Goal: Task Accomplishment & Management: Use online tool/utility

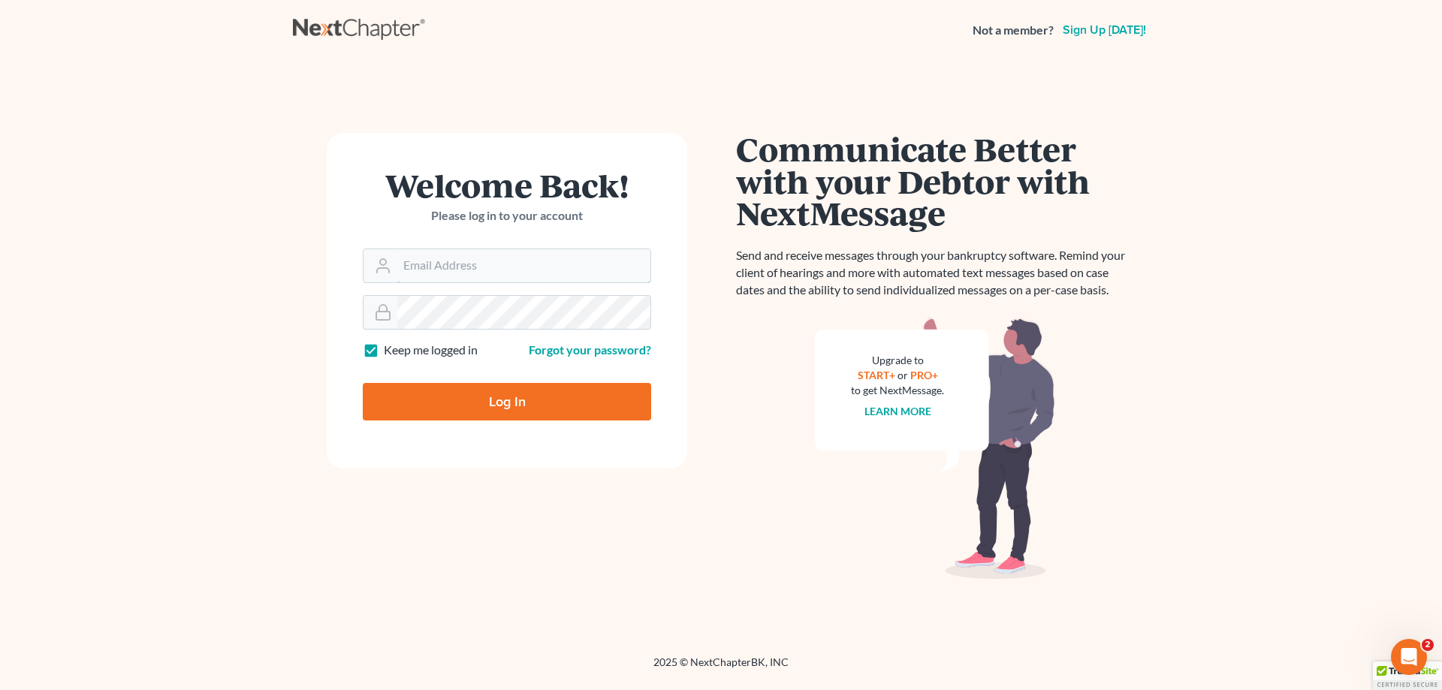
type input "[EMAIL_ADDRESS][DOMAIN_NAME]"
click at [521, 390] on input "Log In" at bounding box center [507, 402] width 288 height 38
type input "Thinking..."
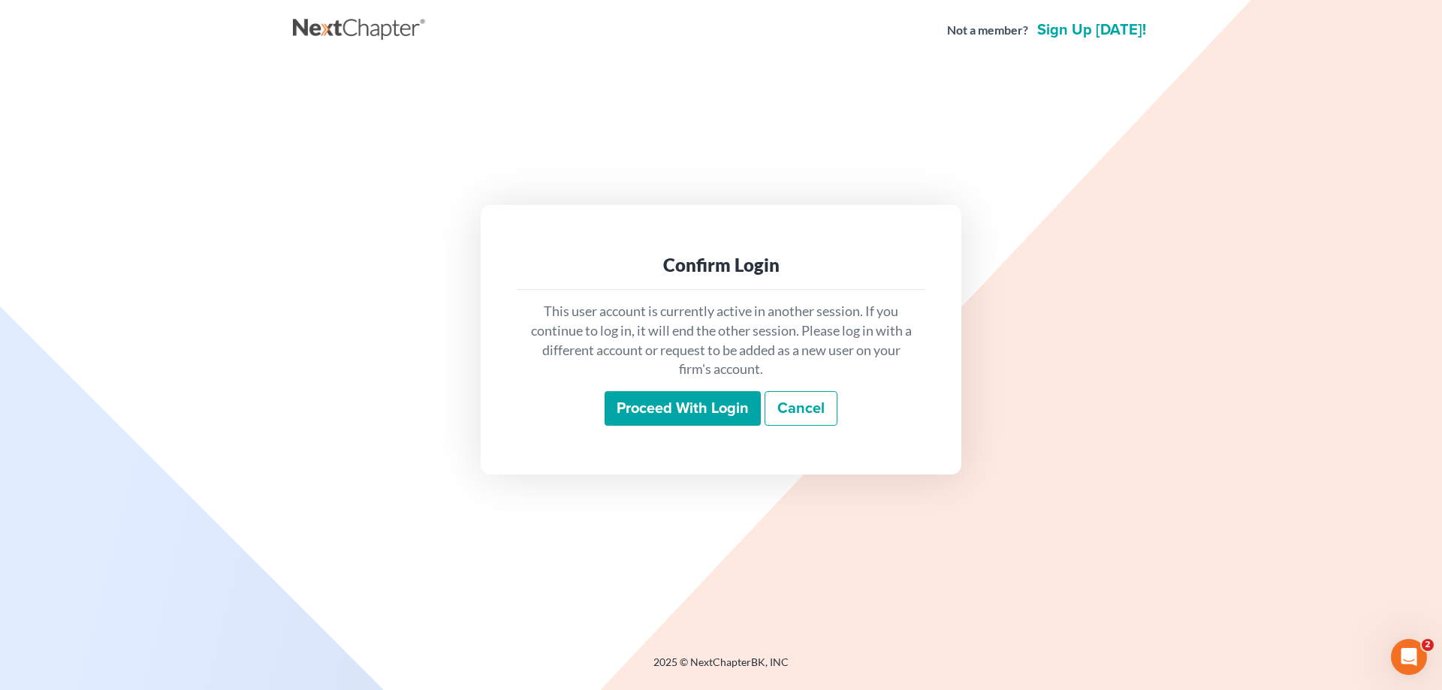
click at [677, 404] on input "Proceed with login" at bounding box center [682, 408] width 156 height 35
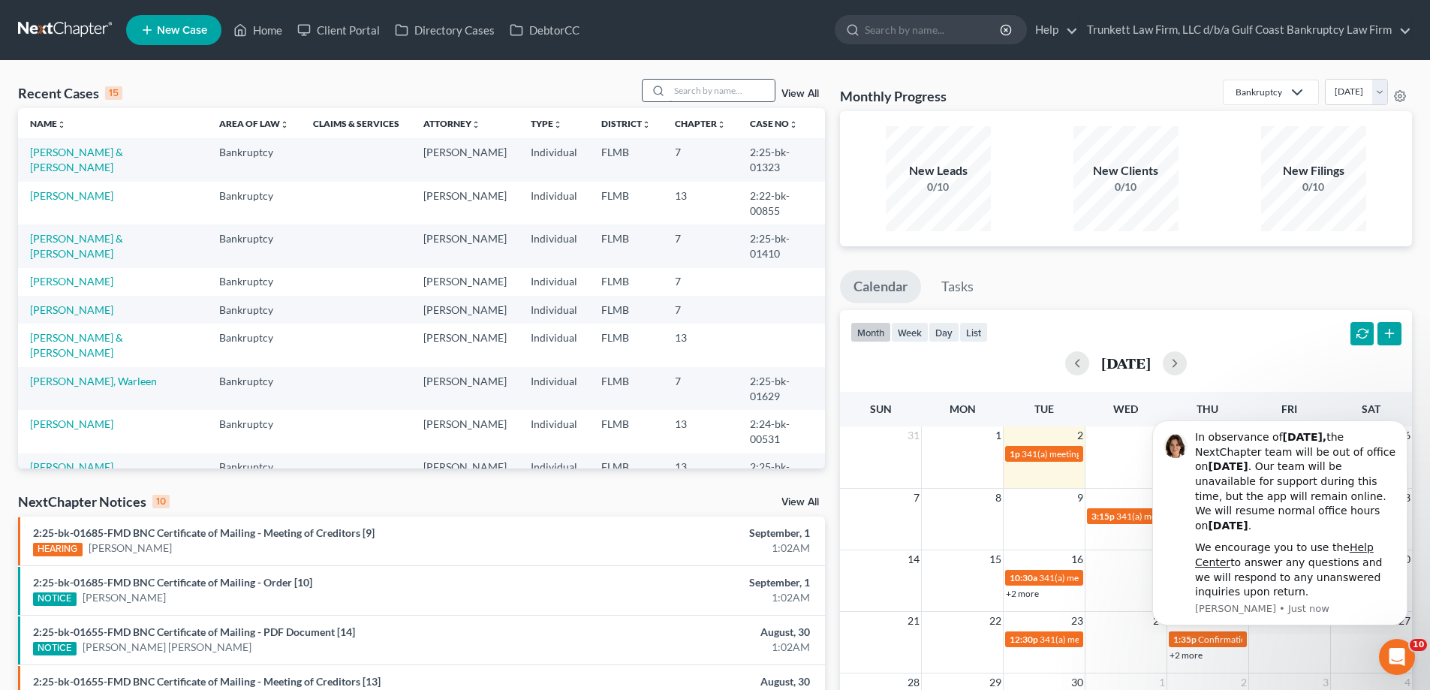
click at [699, 91] on input "search" at bounding box center [722, 91] width 105 height 22
click at [696, 94] on input "search" at bounding box center [722, 91] width 105 height 22
type input "espinoza"
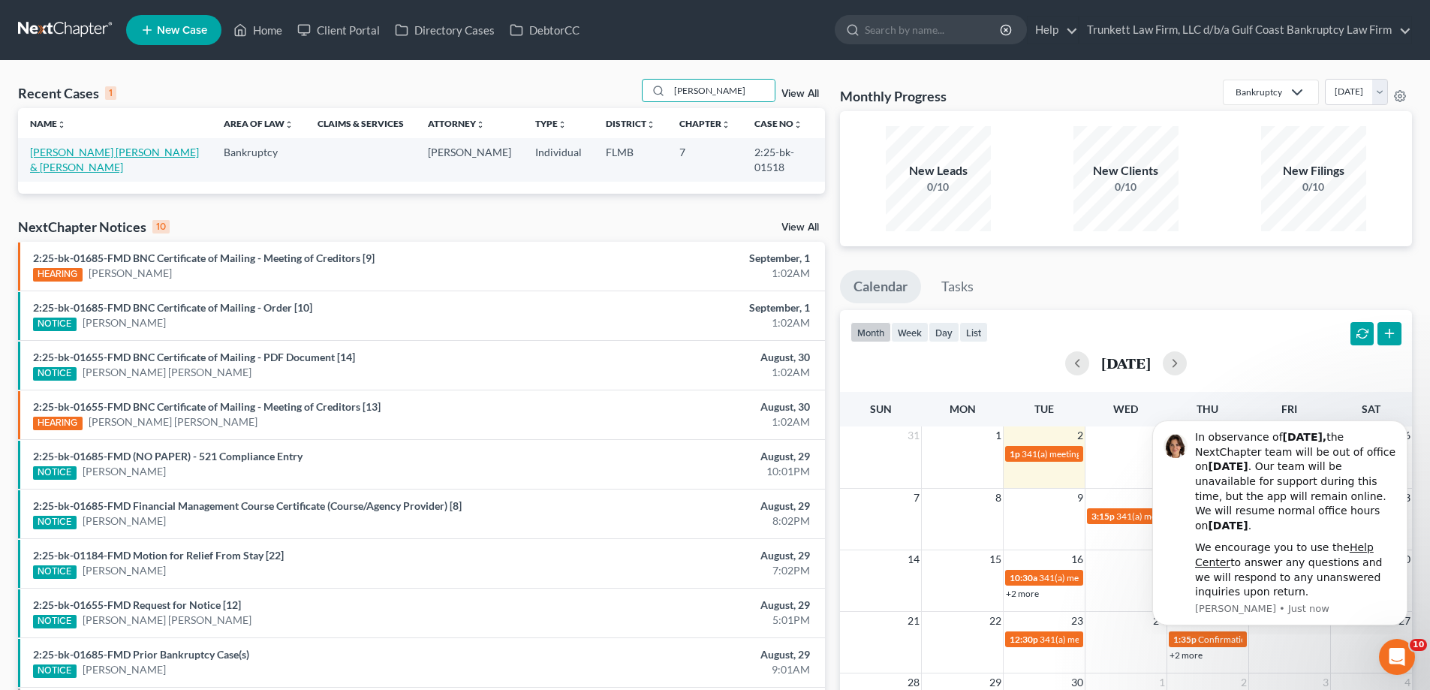
click at [104, 153] on link "Espinoza Saavedra, Fabian & Espinoza, Urania" at bounding box center [114, 160] width 169 height 28
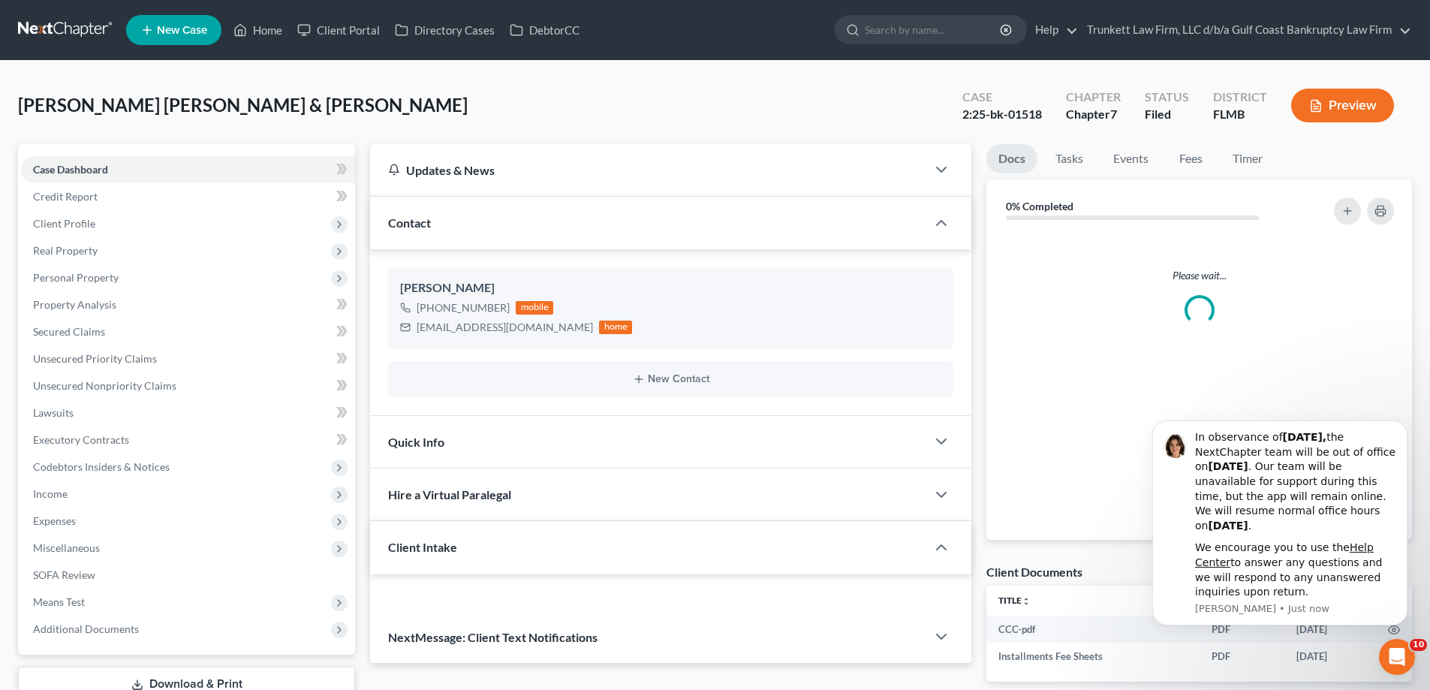
click at [95, 154] on div "Case Dashboard Payments Invoices Payments Payments Credit Report Client Profile…" at bounding box center [186, 399] width 337 height 511
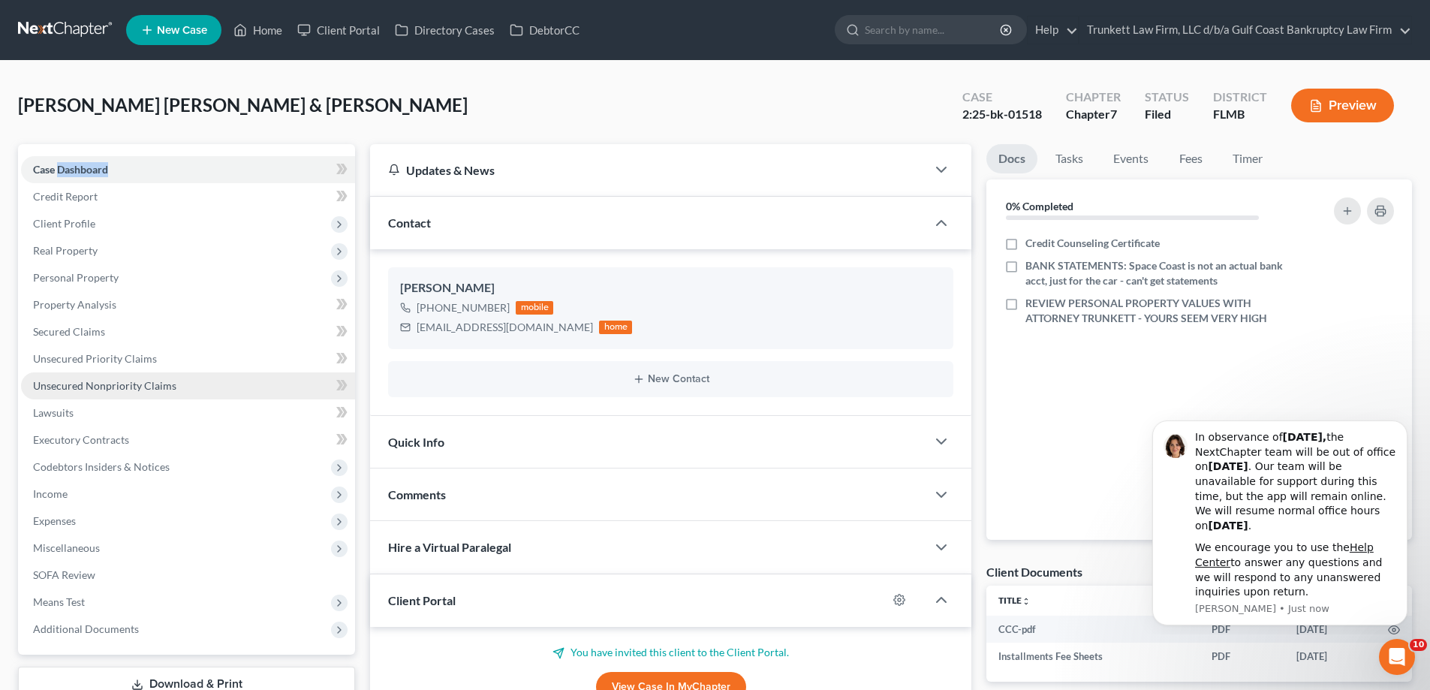
click at [116, 380] on span "Unsecured Nonpriority Claims" at bounding box center [104, 385] width 143 height 13
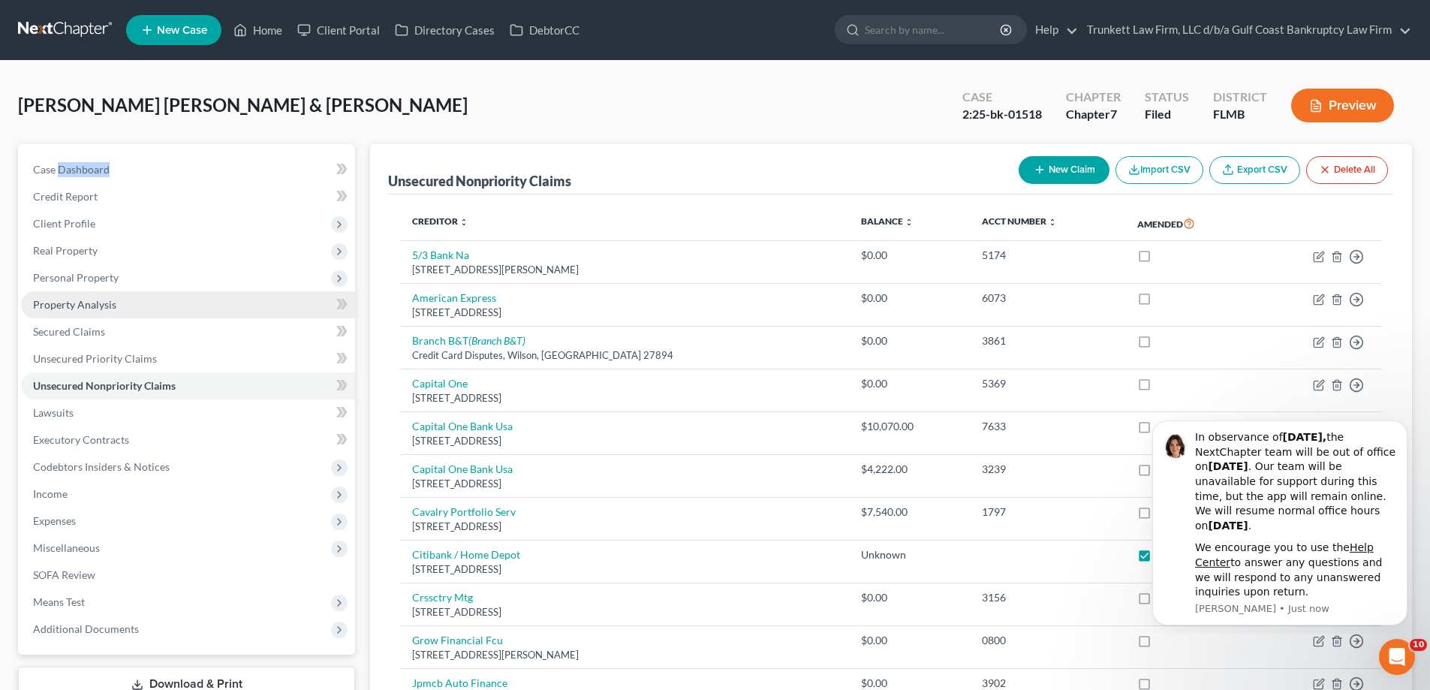
click at [109, 307] on span "Property Analysis" at bounding box center [74, 304] width 83 height 13
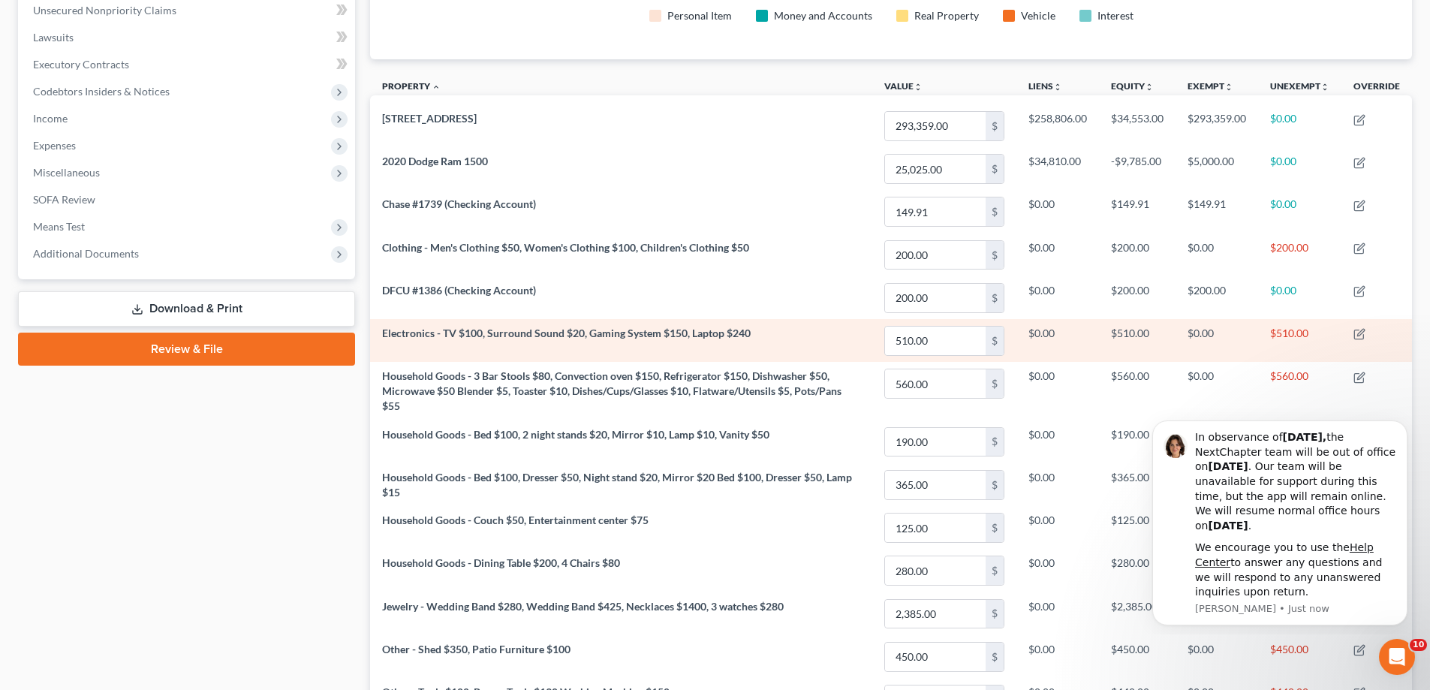
scroll to position [640, 0]
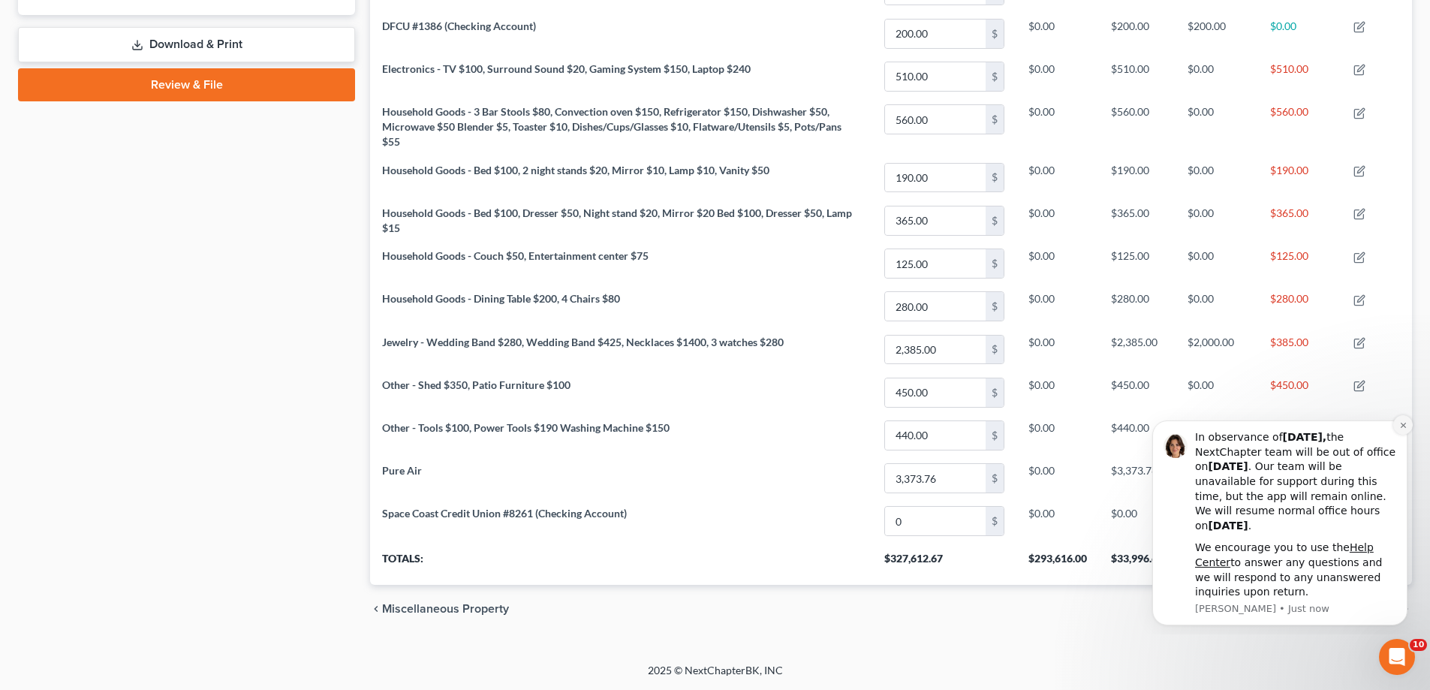
click at [1400, 423] on icon "Dismiss notification" at bounding box center [1404, 425] width 8 height 8
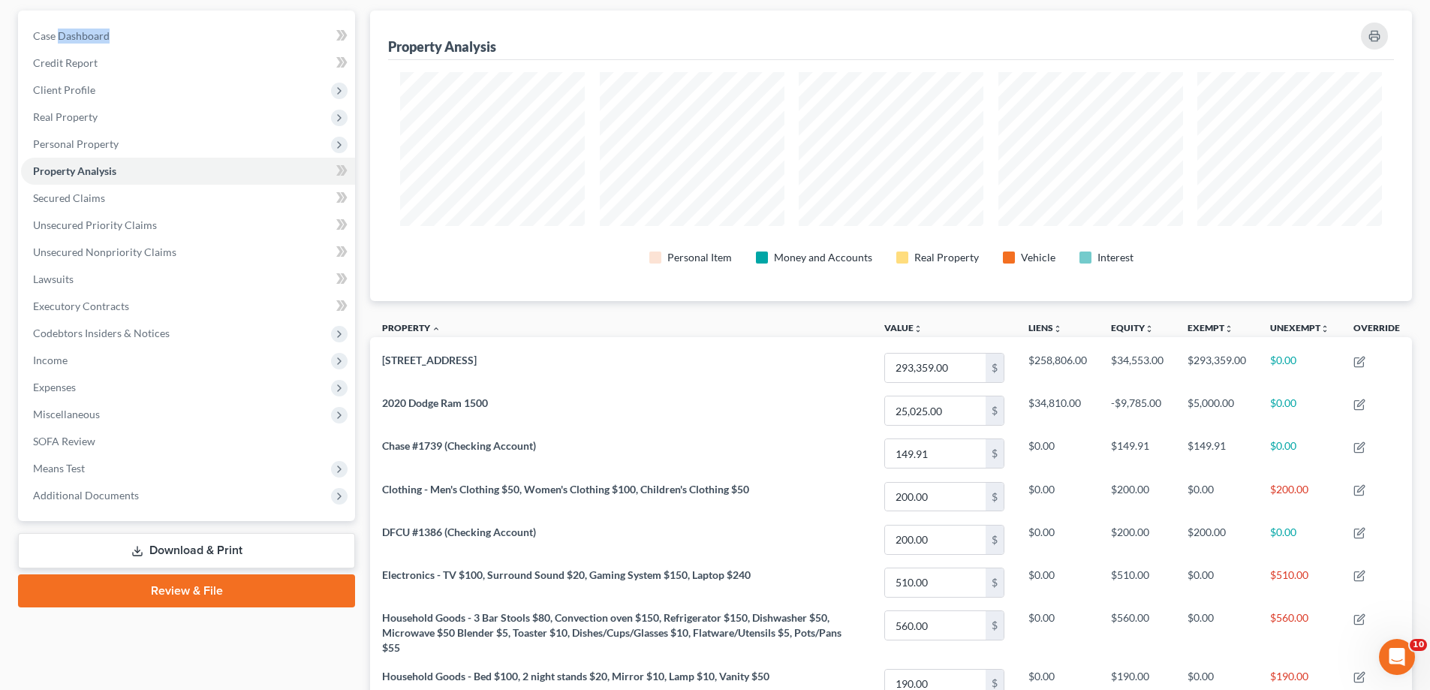
scroll to position [300, 0]
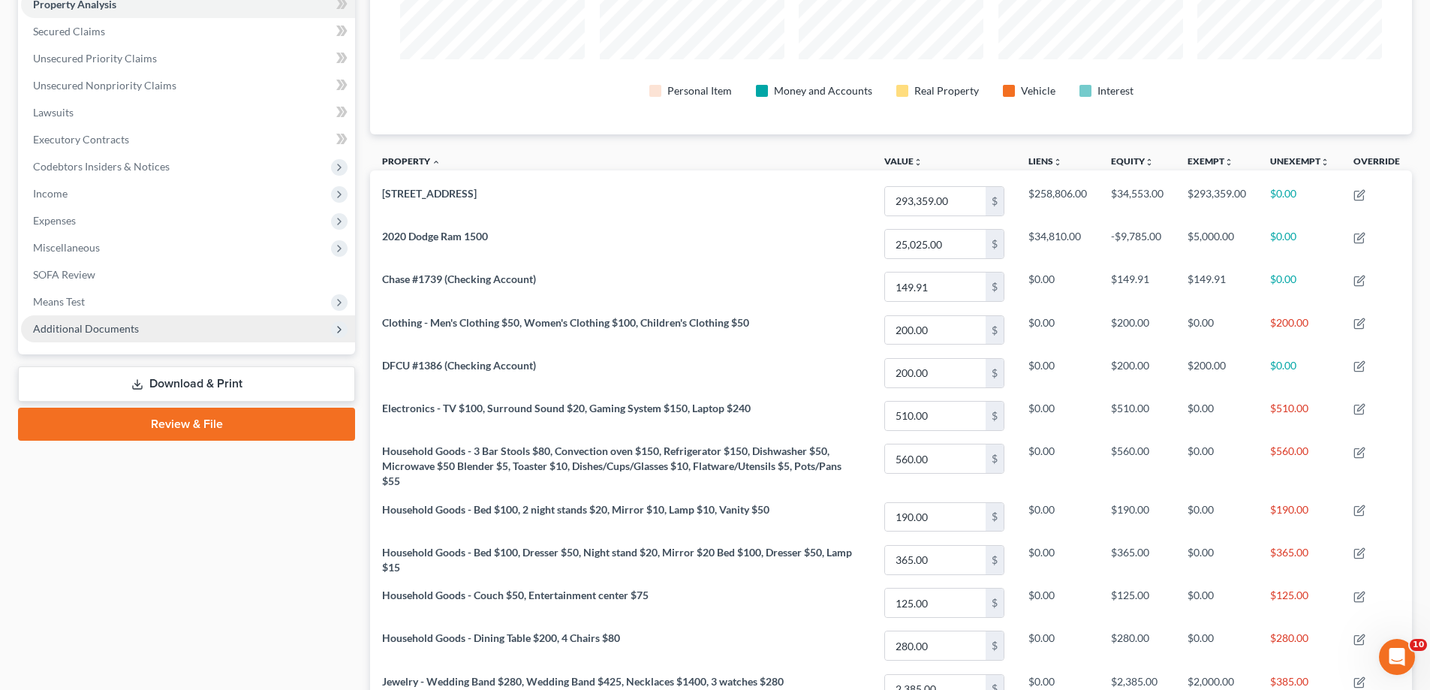
click at [99, 332] on span "Additional Documents" at bounding box center [86, 328] width 106 height 13
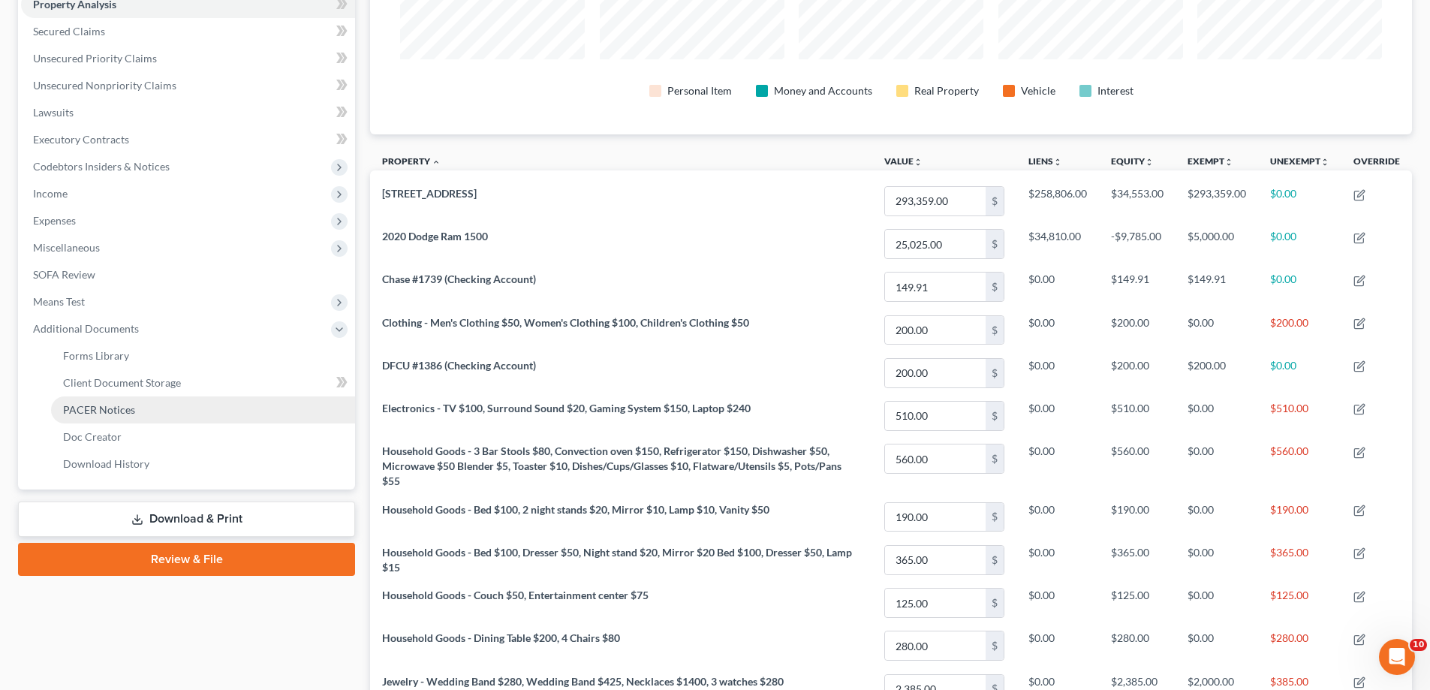
click at [122, 408] on span "PACER Notices" at bounding box center [99, 409] width 72 height 13
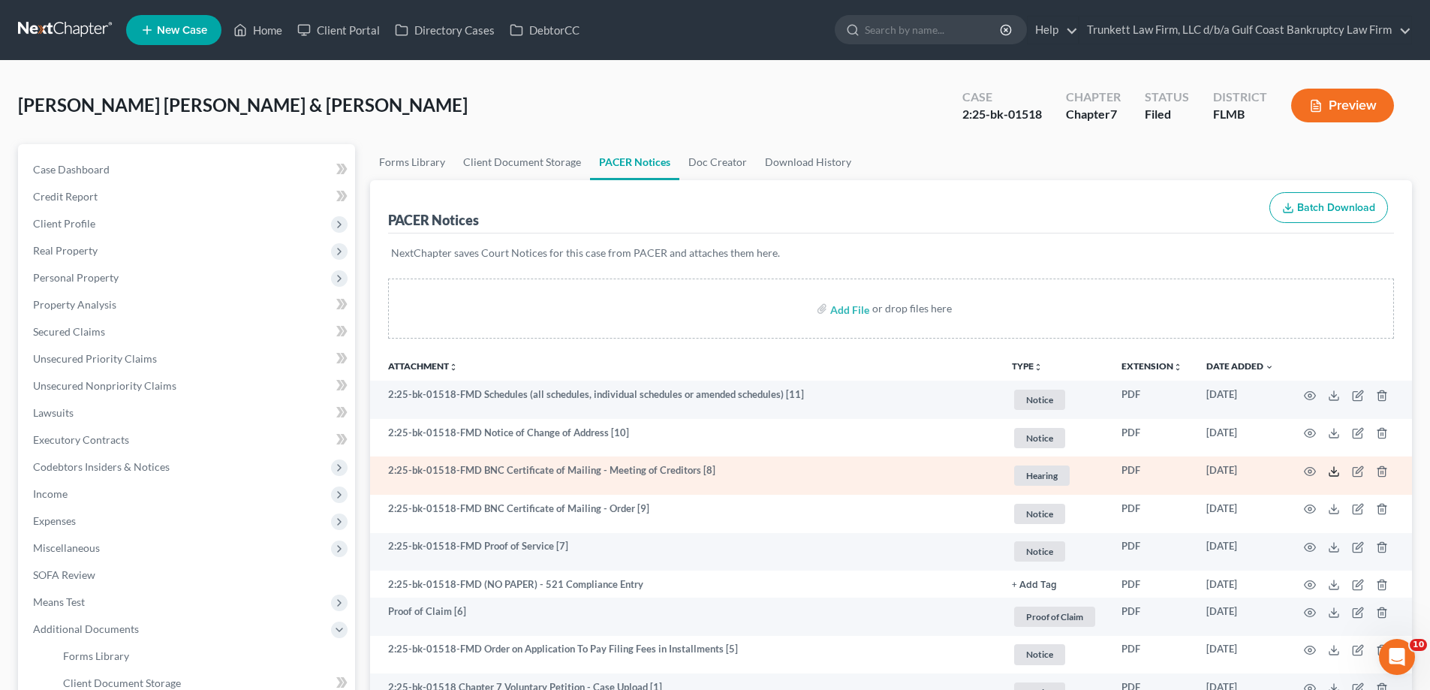
click at [1338, 473] on icon at bounding box center [1334, 472] width 12 height 12
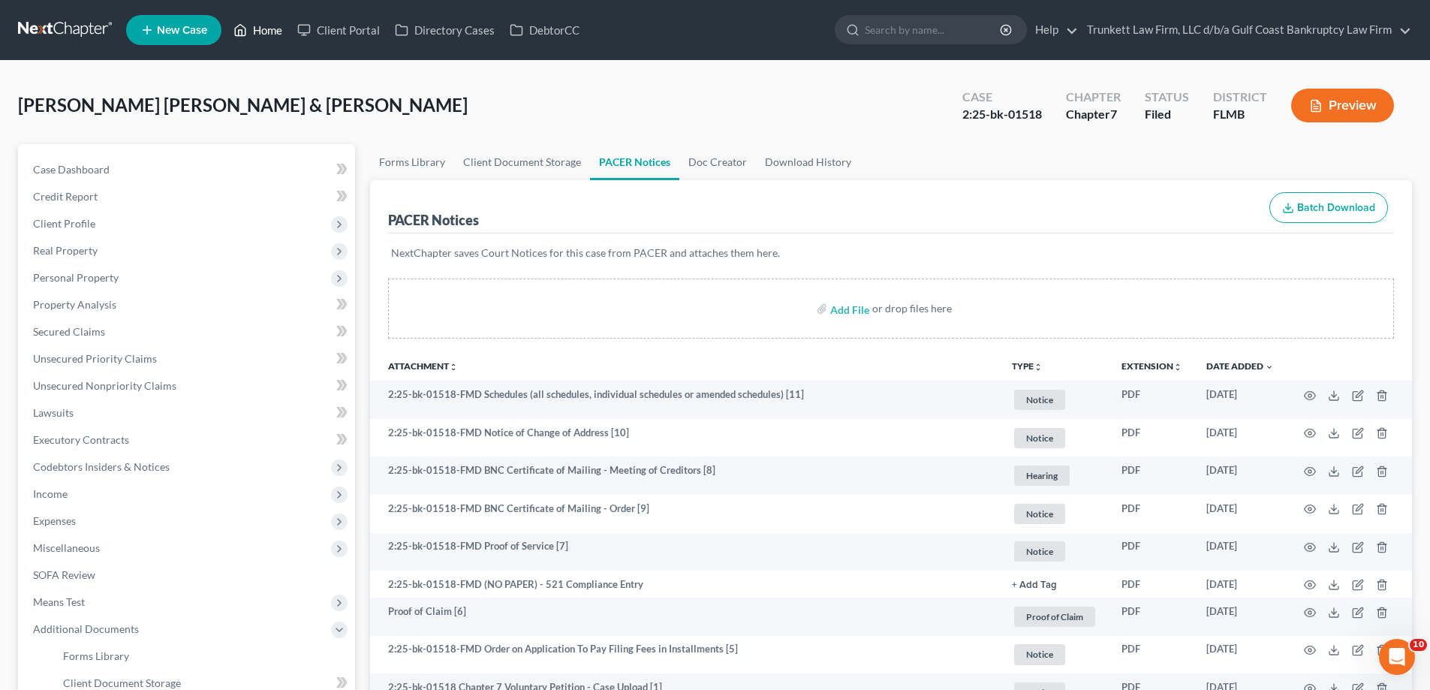
click at [272, 30] on link "Home" at bounding box center [258, 30] width 64 height 27
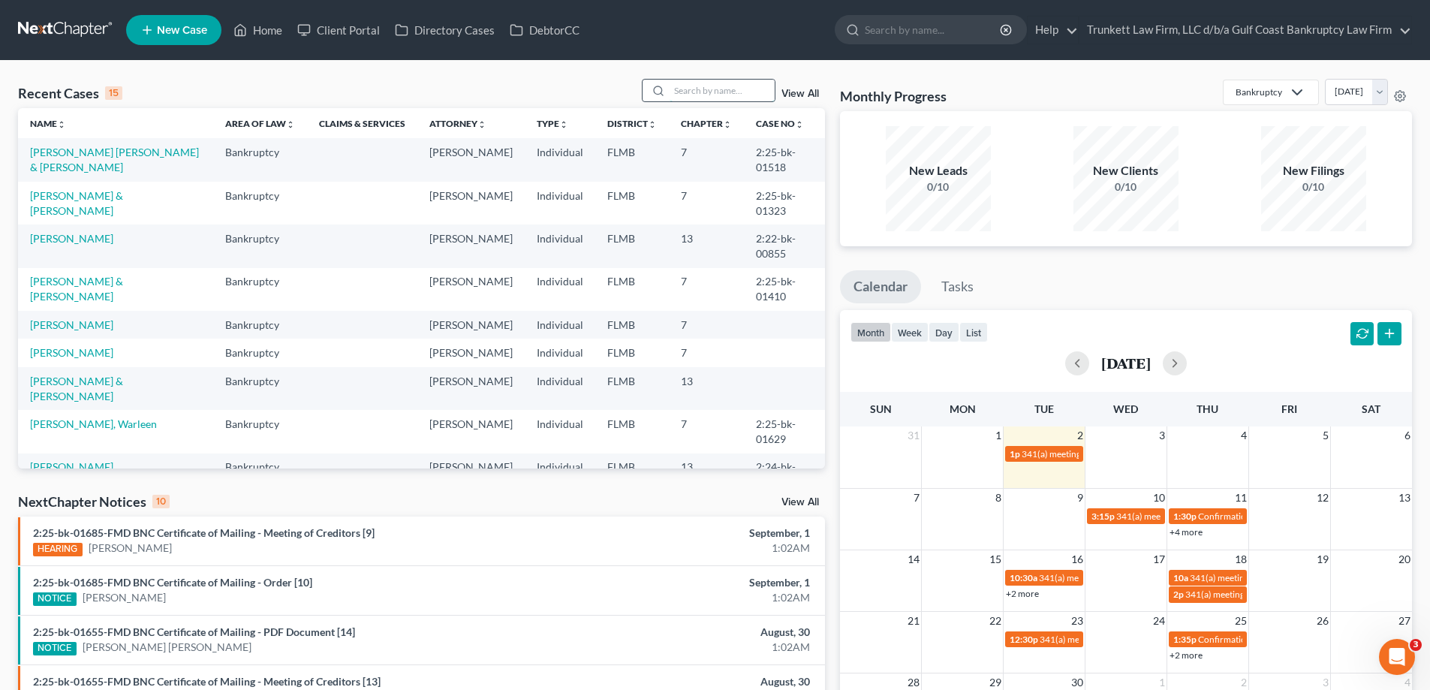
click at [719, 89] on input "search" at bounding box center [722, 91] width 105 height 22
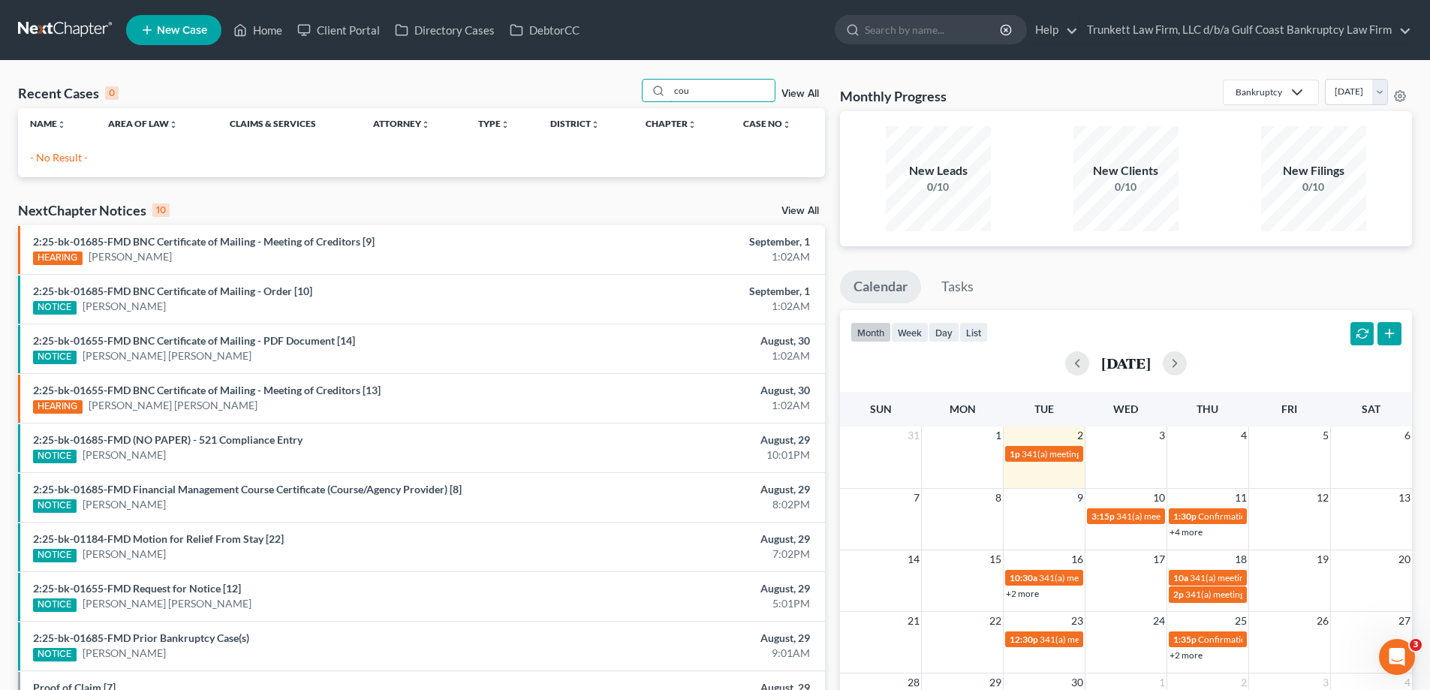
type input "cou"
